Goal: Communication & Community: Participate in discussion

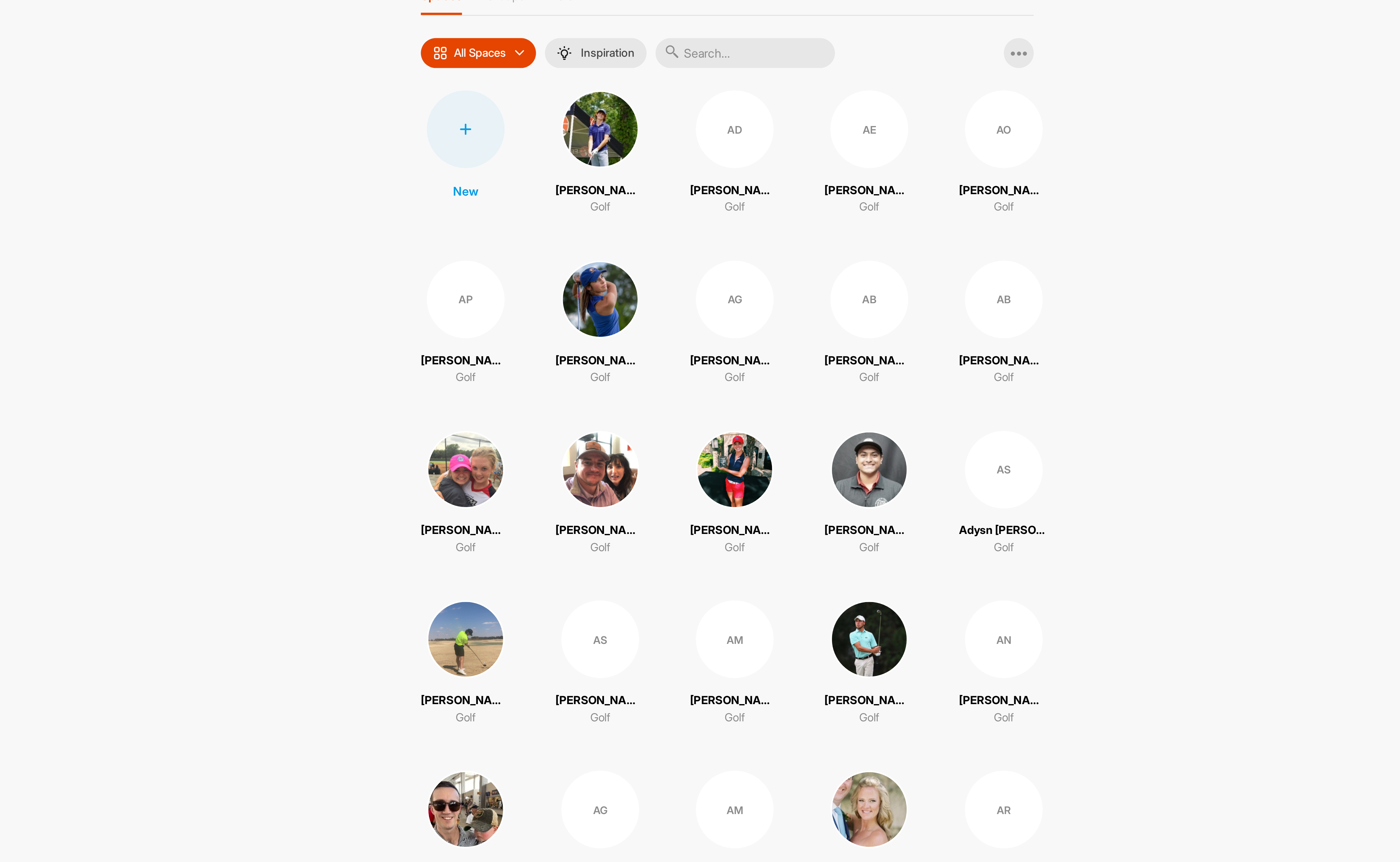
click at [752, 64] on input "text" at bounding box center [751, 60] width 70 height 12
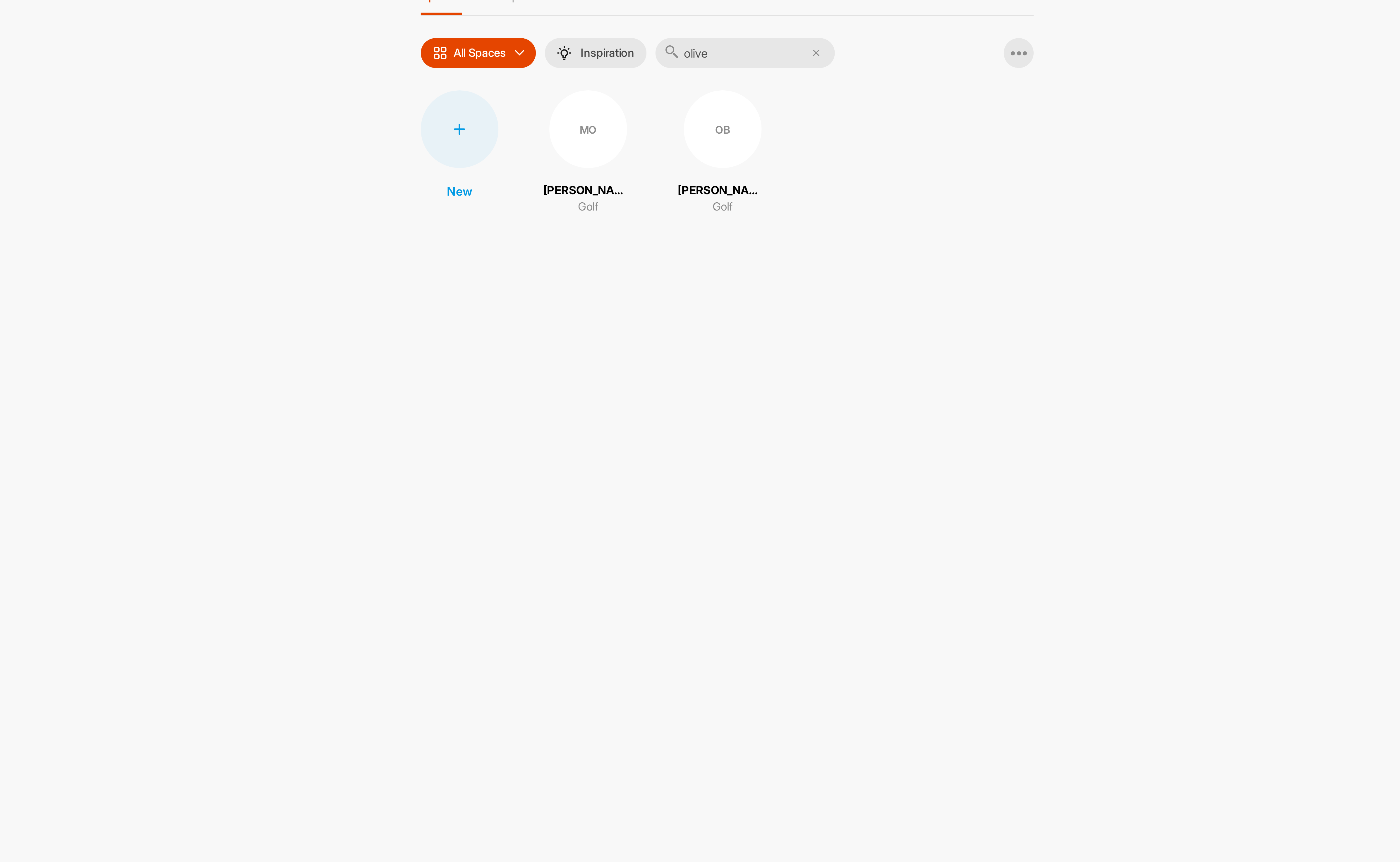
type input "olive"
click at [739, 92] on div "OB" at bounding box center [742, 89] width 30 height 30
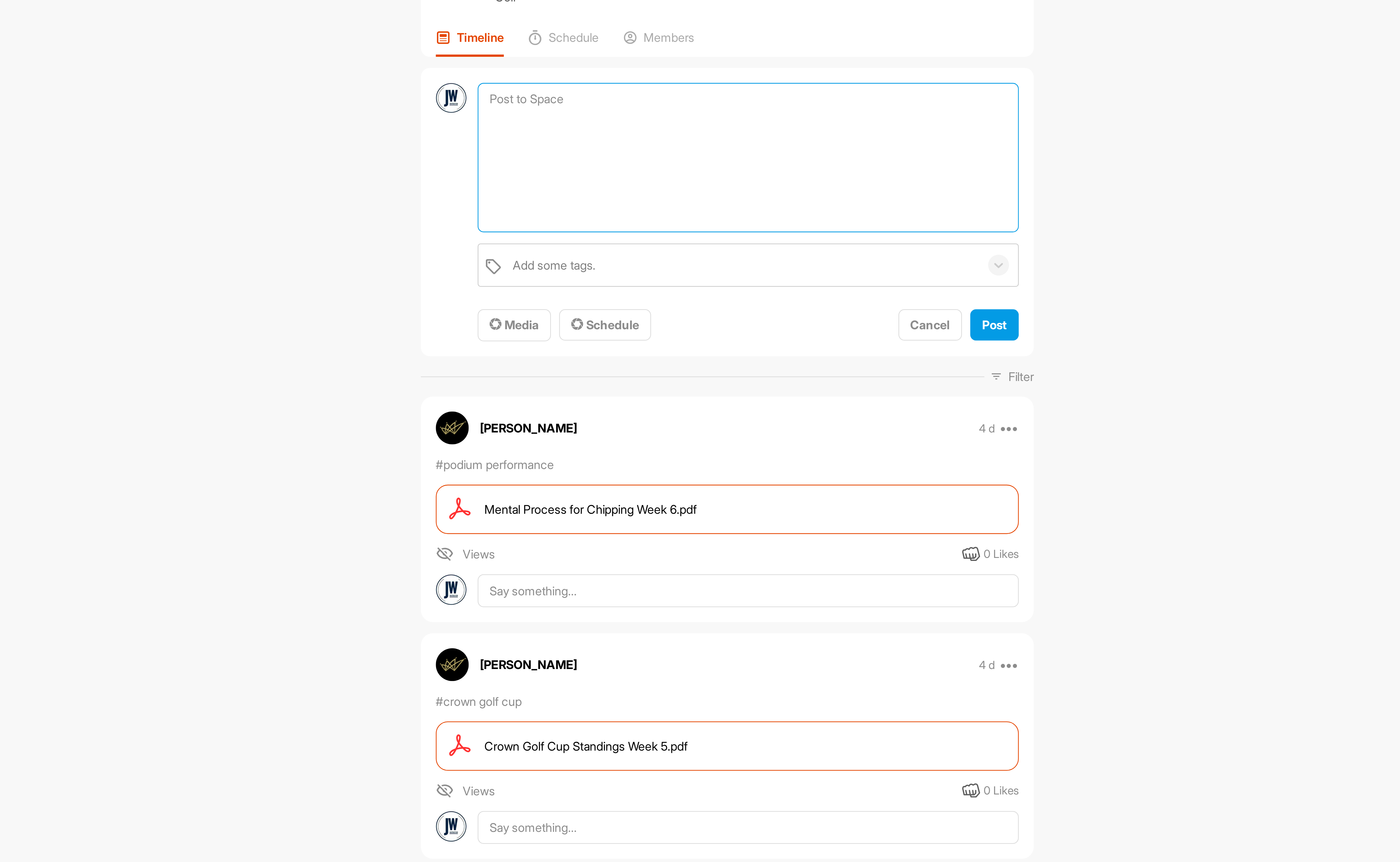
click at [705, 75] on textarea at bounding box center [752, 100] width 212 height 59
click at [664, 164] on span "Media" at bounding box center [661, 166] width 20 height 6
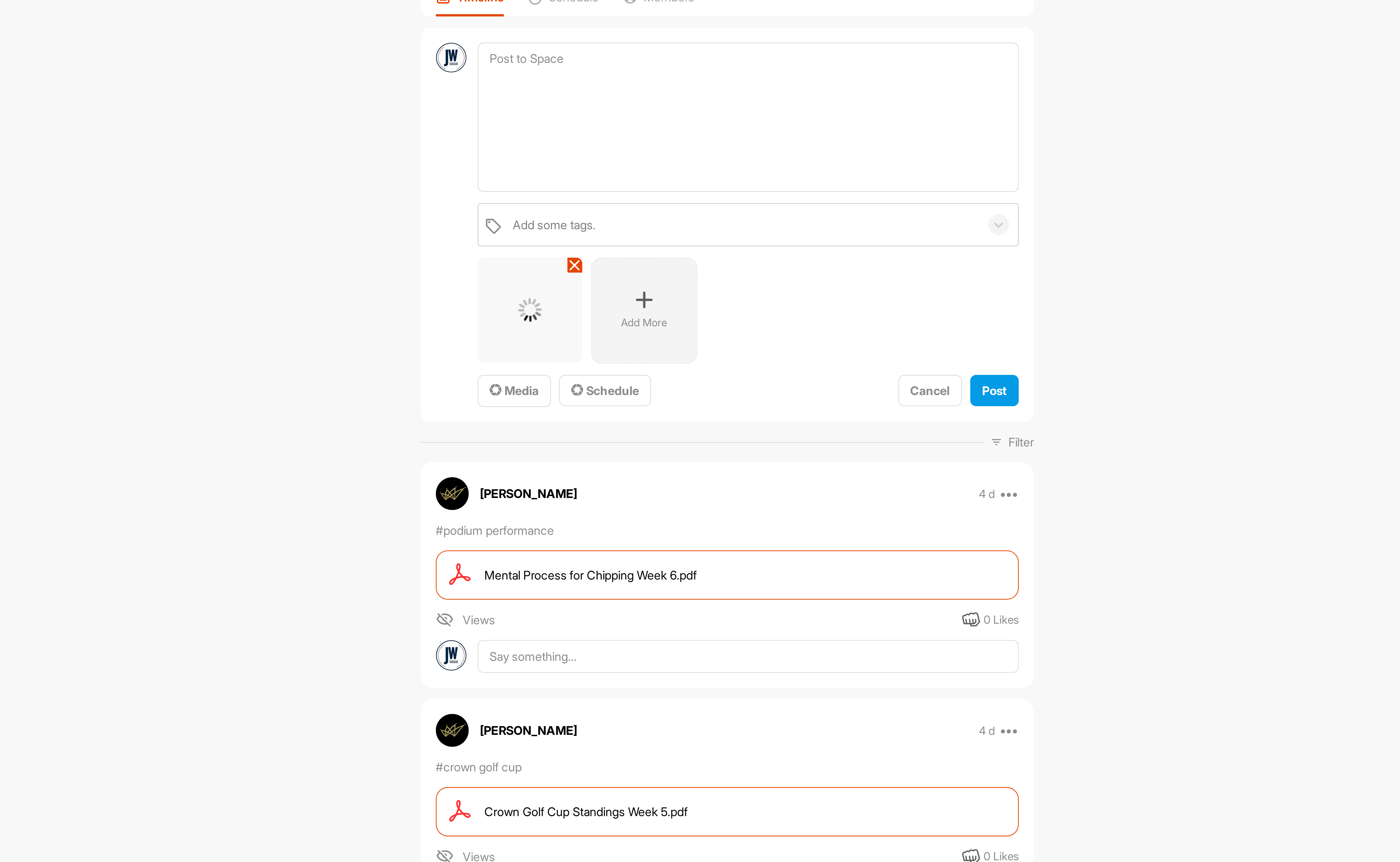
click at [714, 165] on div "Add More" at bounding box center [711, 176] width 41 height 41
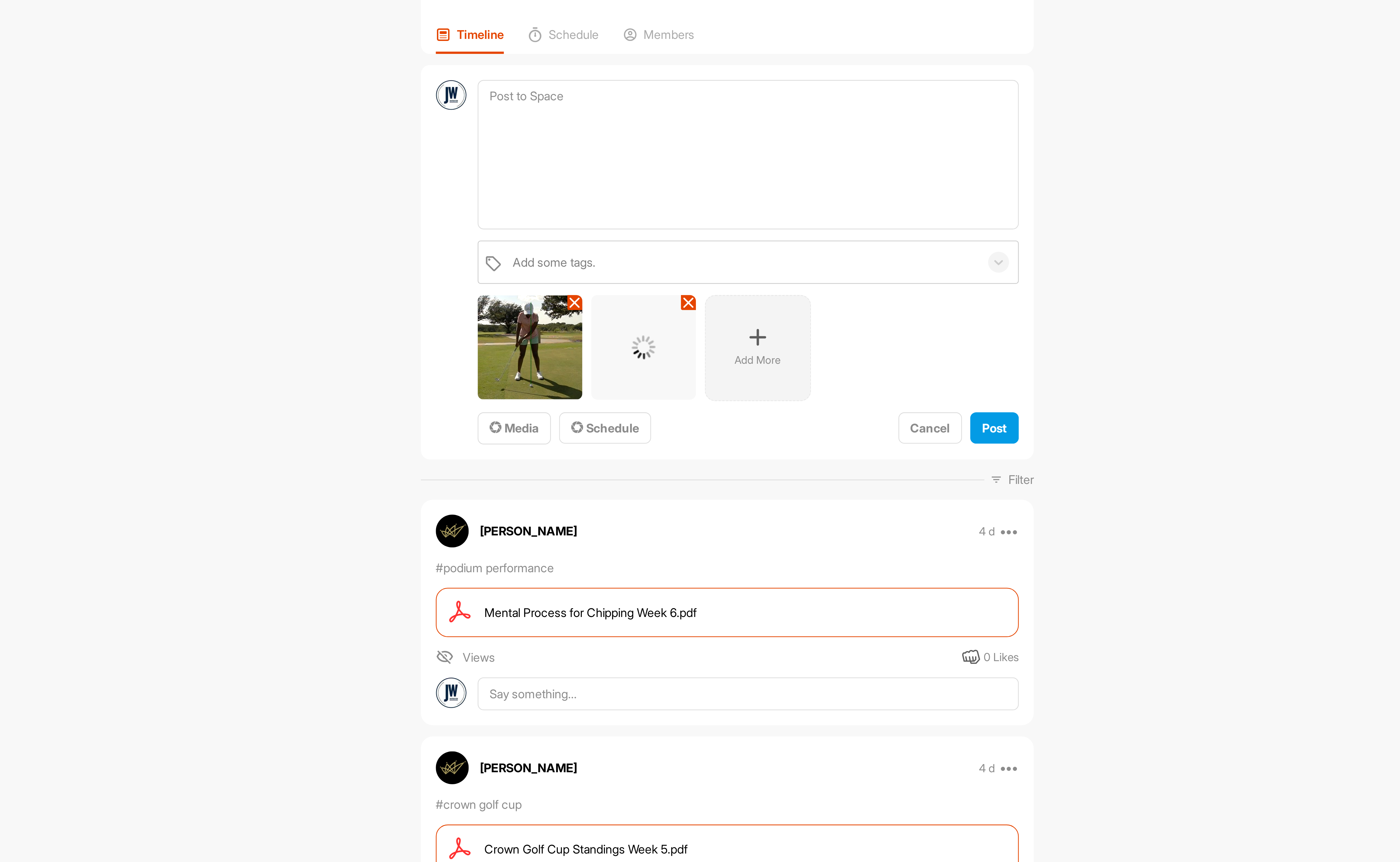
click at [759, 183] on p "Add More" at bounding box center [756, 180] width 18 height 6
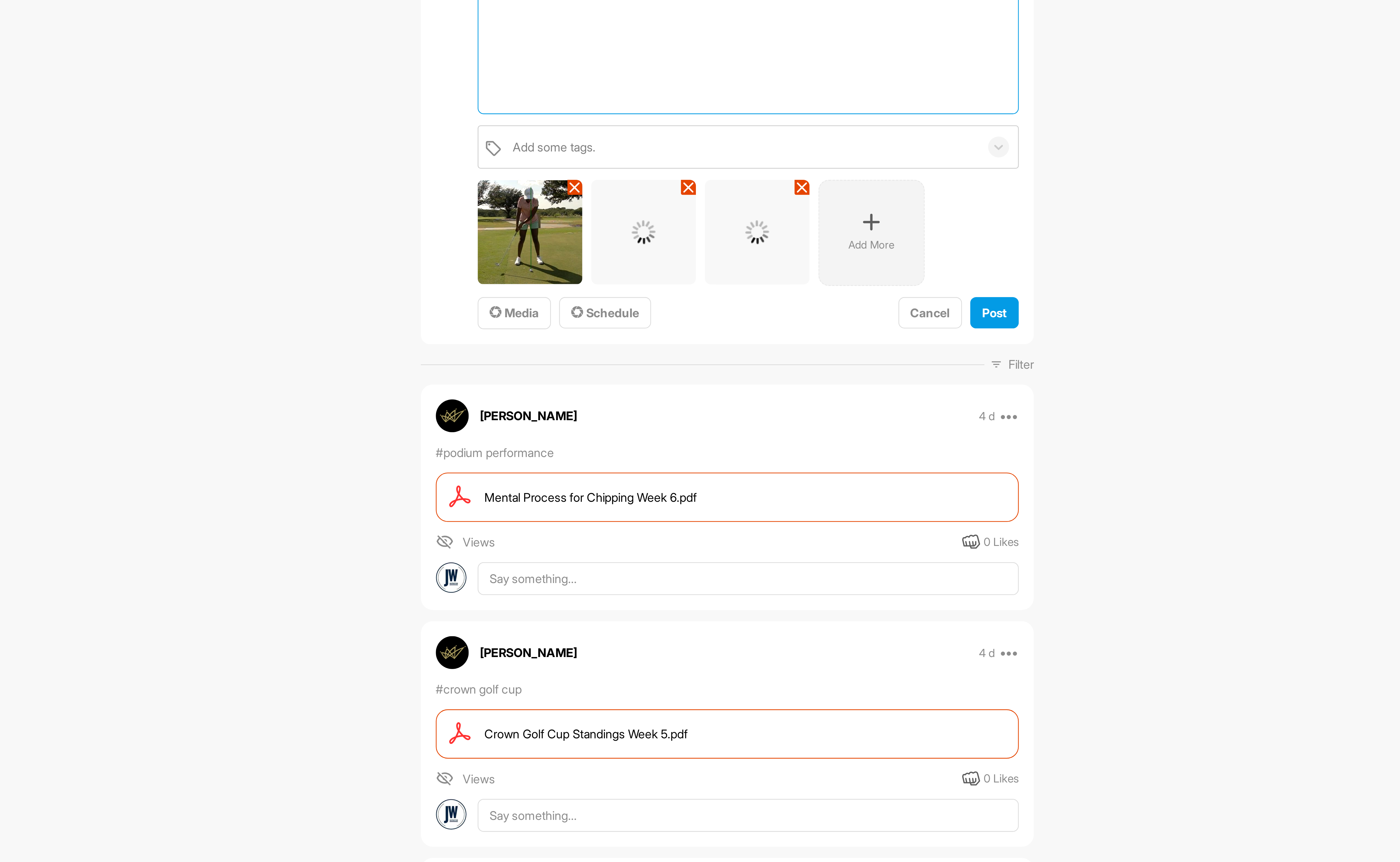
click at [785, 102] on textarea at bounding box center [752, 100] width 212 height 59
click at [794, 165] on div "Add More" at bounding box center [801, 176] width 41 height 41
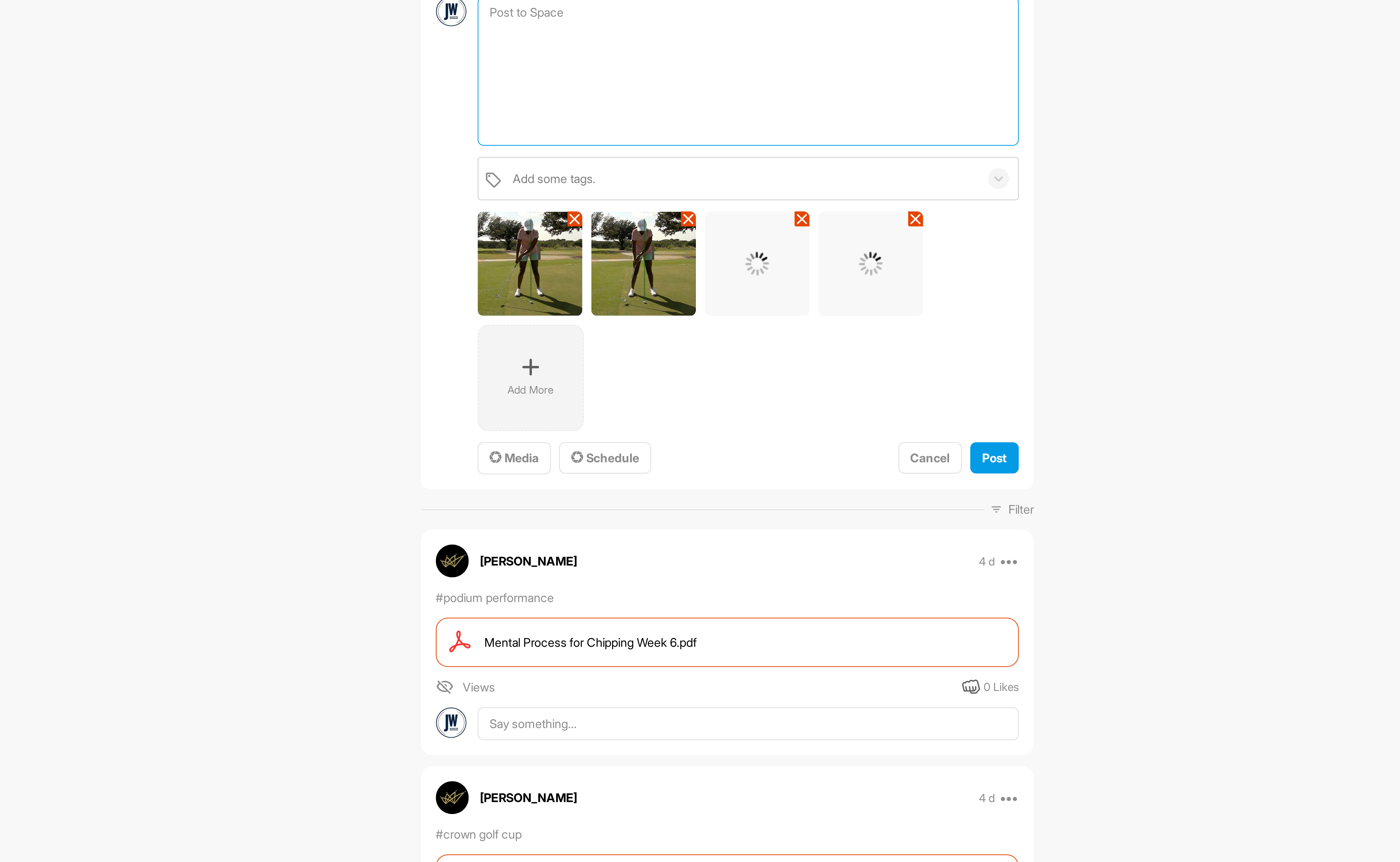
click at [779, 121] on textarea at bounding box center [752, 100] width 212 height 59
click at [663, 252] on span "Media" at bounding box center [661, 251] width 20 height 6
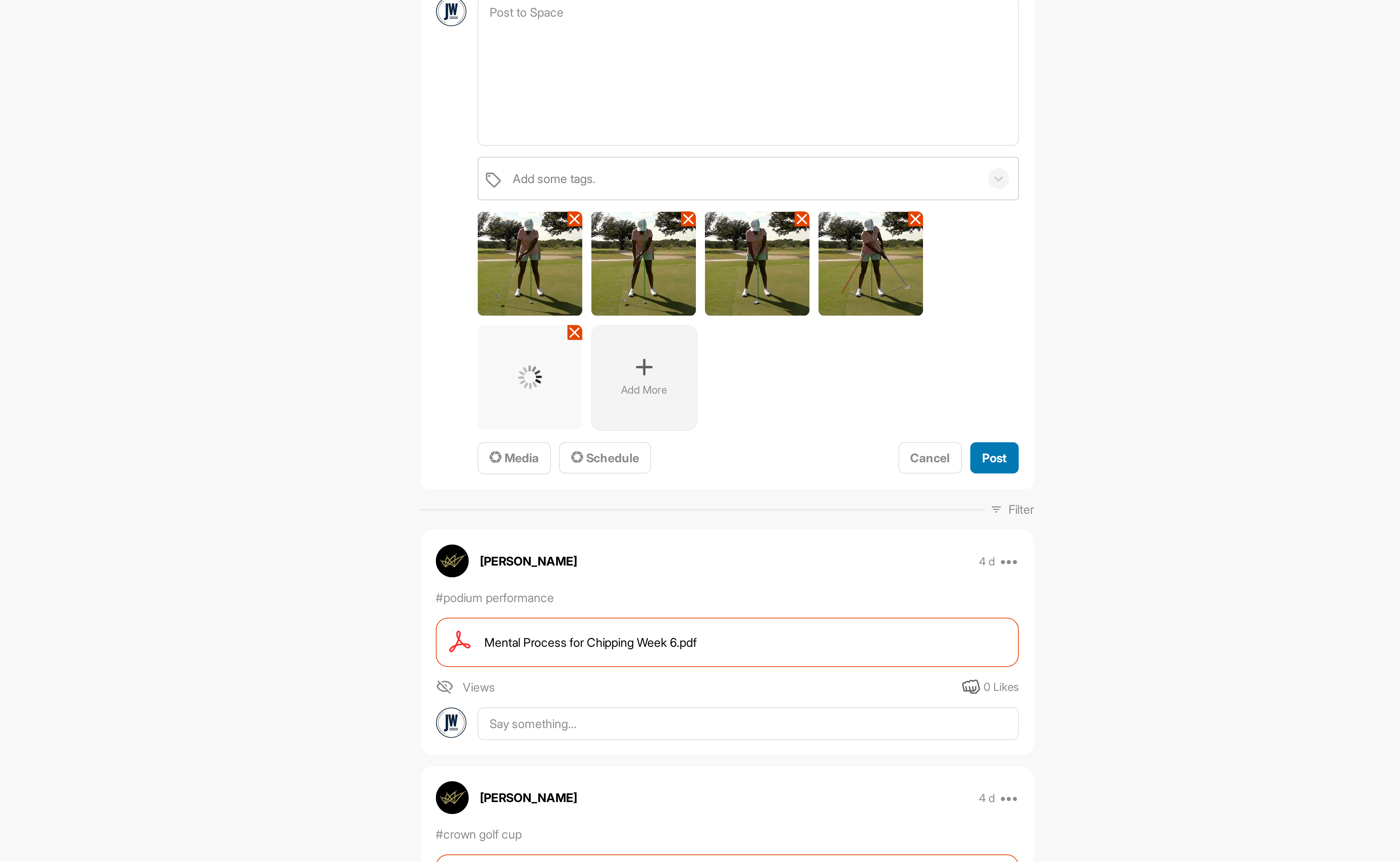
click at [850, 251] on button "Post" at bounding box center [848, 251] width 19 height 12
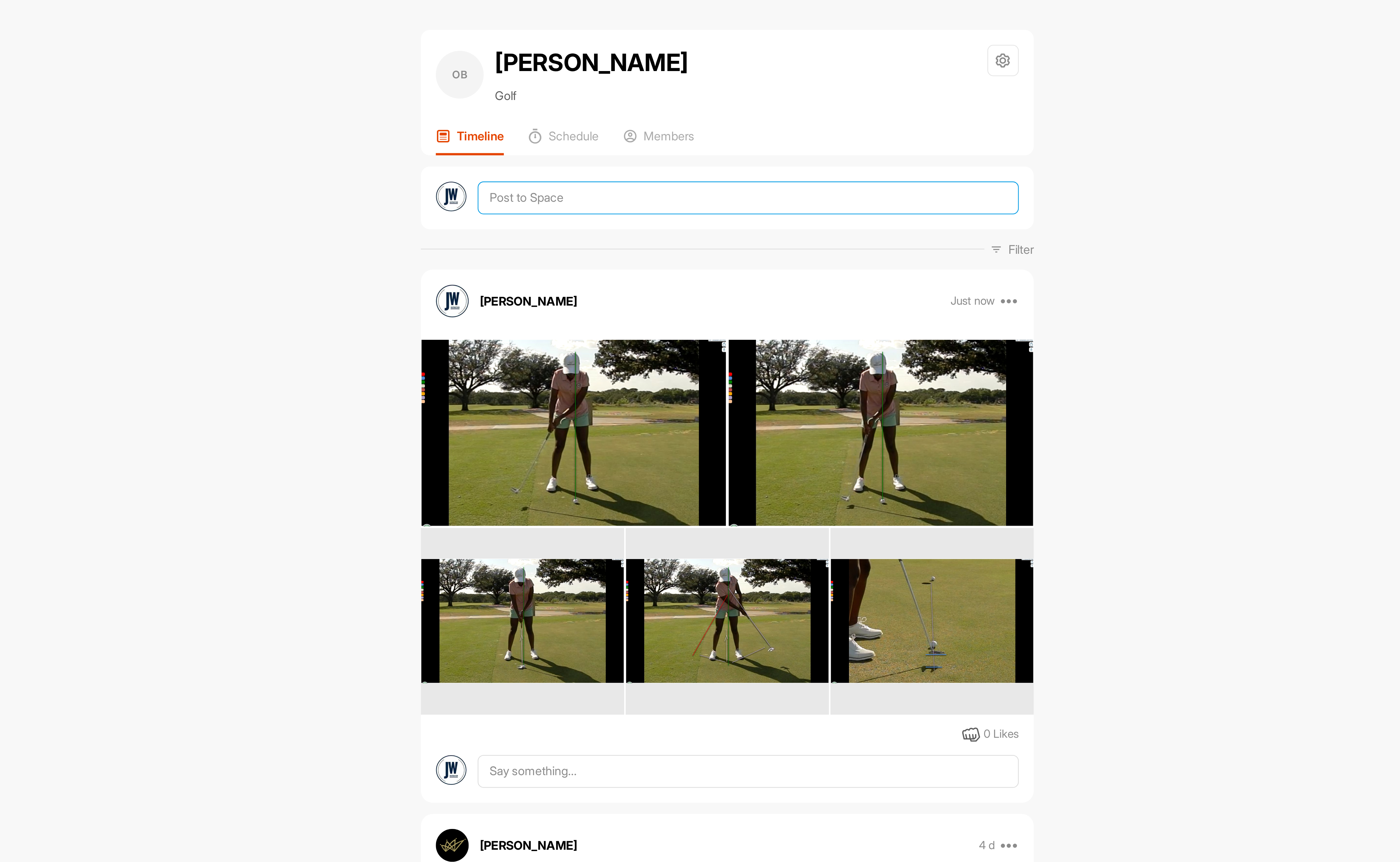
click at [672, 78] on textarea at bounding box center [752, 78] width 212 height 13
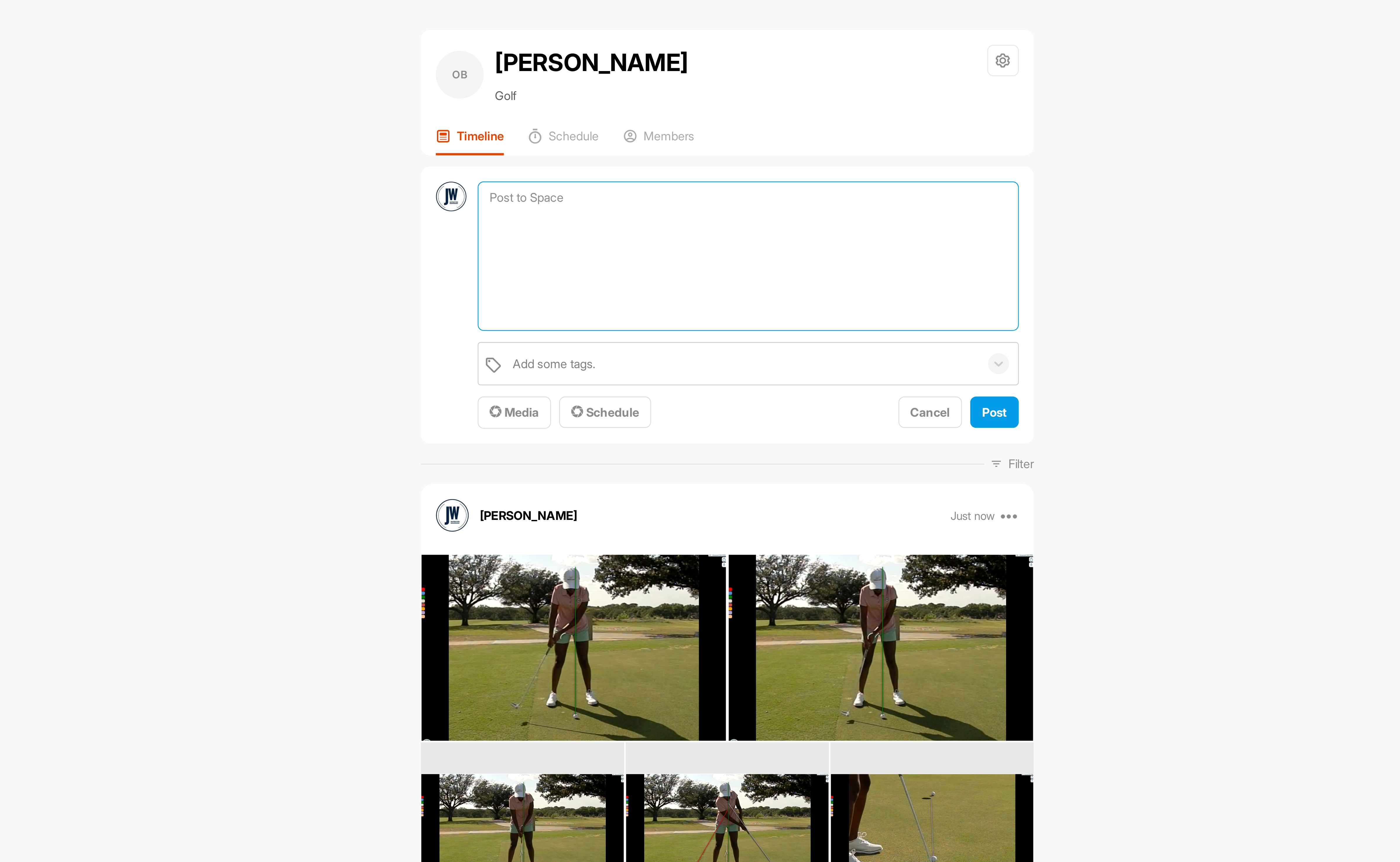
click at [671, 87] on textarea at bounding box center [752, 100] width 212 height 59
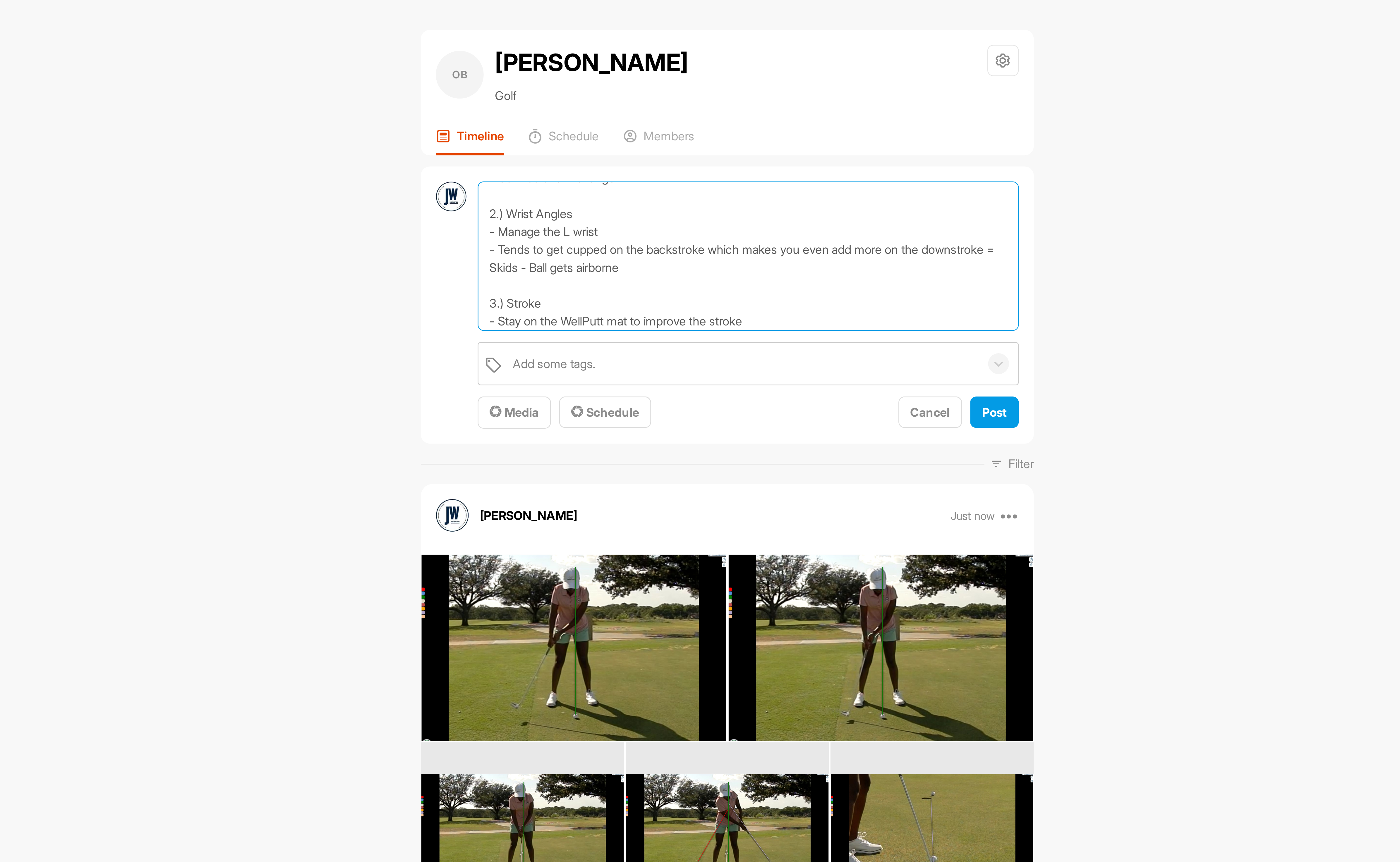
scroll to position [43, 0]
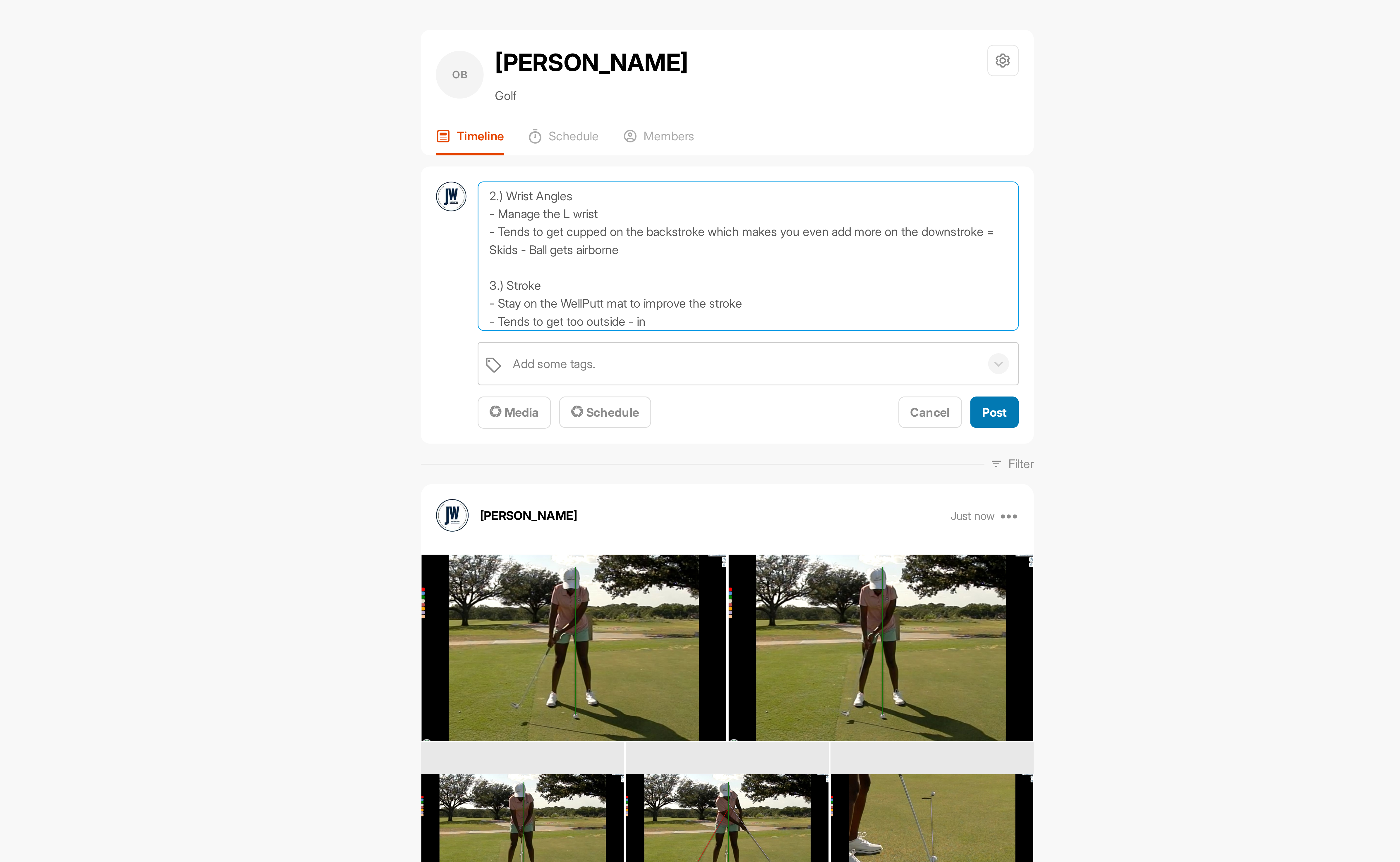
type textarea "1.) Putting - Distance Putts - Match up the stroke better - Length of stroke ne…"
click at [844, 166] on button "Post" at bounding box center [848, 161] width 19 height 12
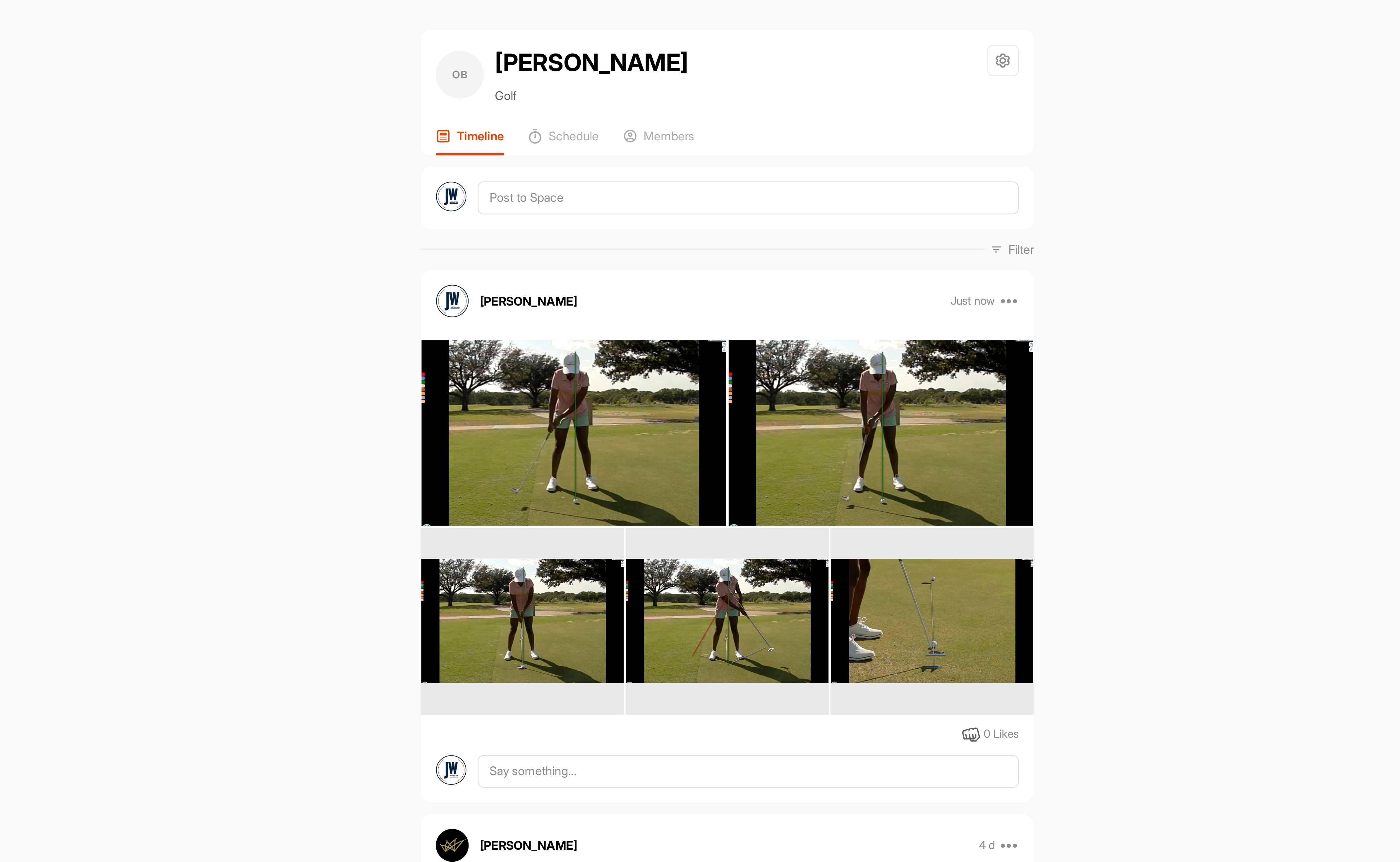
scroll to position [0, 0]
